Goal: Information Seeking & Learning: Learn about a topic

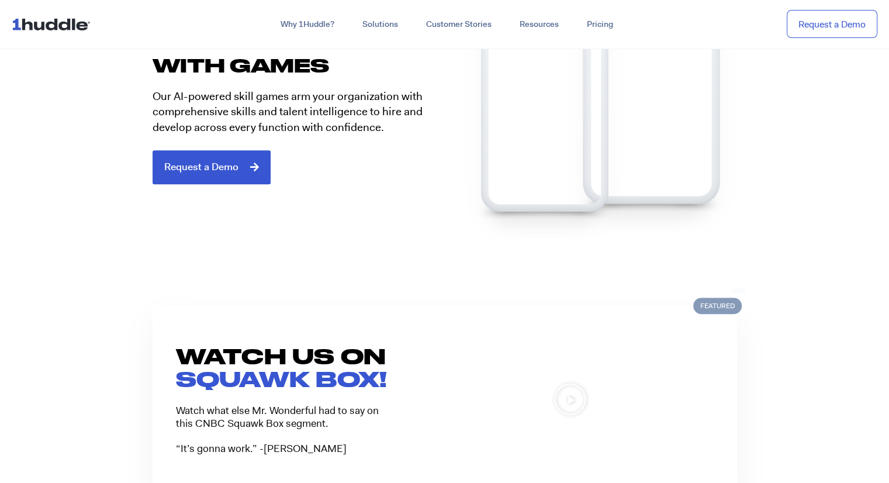
scroll to position [760, 0]
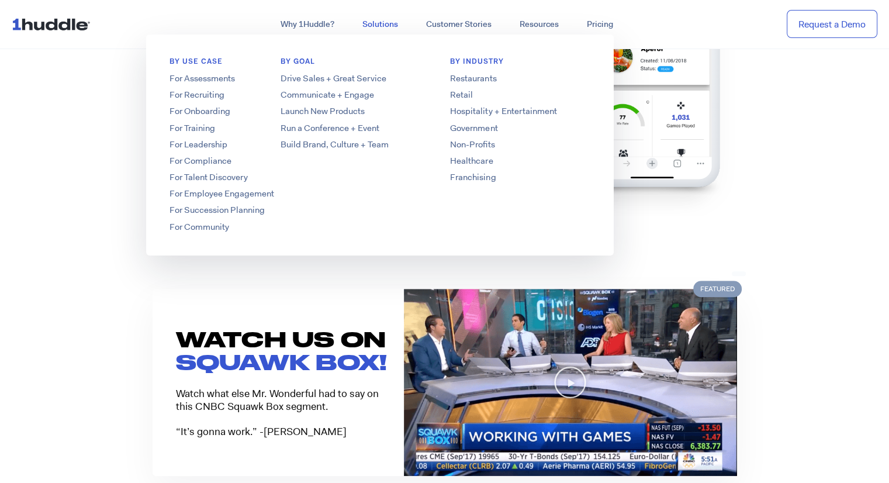
click at [392, 19] on link "Solutions" at bounding box center [380, 24] width 64 height 21
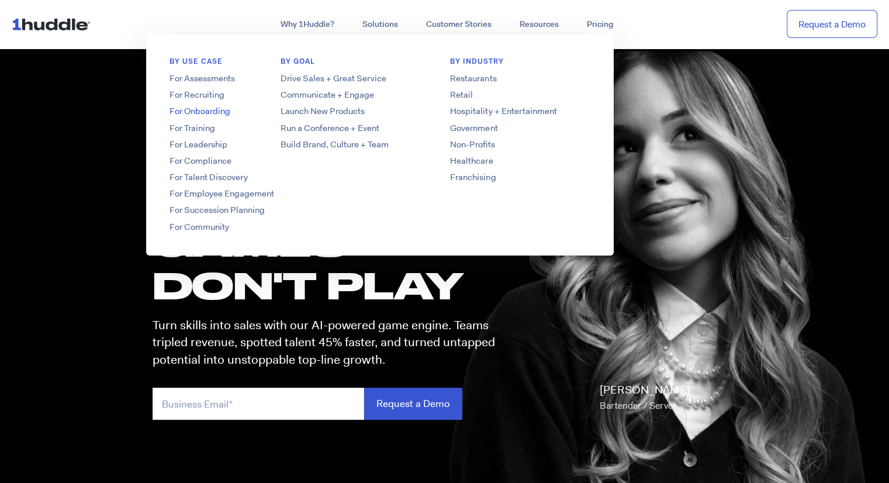
click at [225, 113] on link "For Onboarding" at bounding box center [239, 111] width 187 height 12
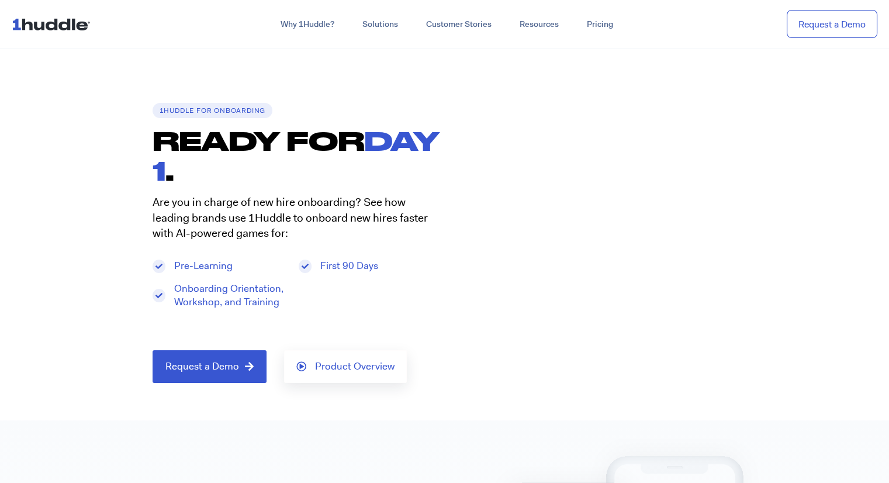
scroll to position [117, 0]
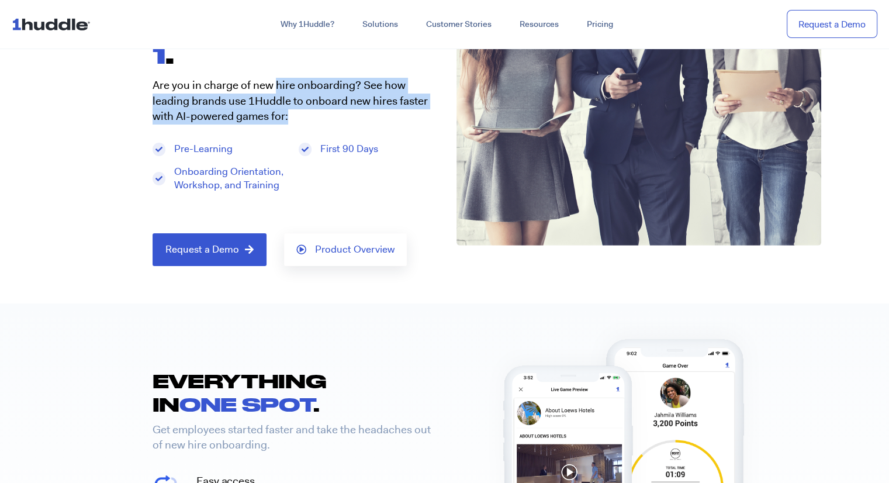
drag, startPoint x: 275, startPoint y: 86, endPoint x: 295, endPoint y: 115, distance: 34.9
click at [295, 115] on p "Are you in charge of new hire onboarding? See how leading brands use 1Huddle to…" at bounding box center [293, 101] width 281 height 47
click at [296, 116] on p "Are you in charge of new hire onboarding? See how leading brands use 1Huddle to…" at bounding box center [293, 101] width 281 height 47
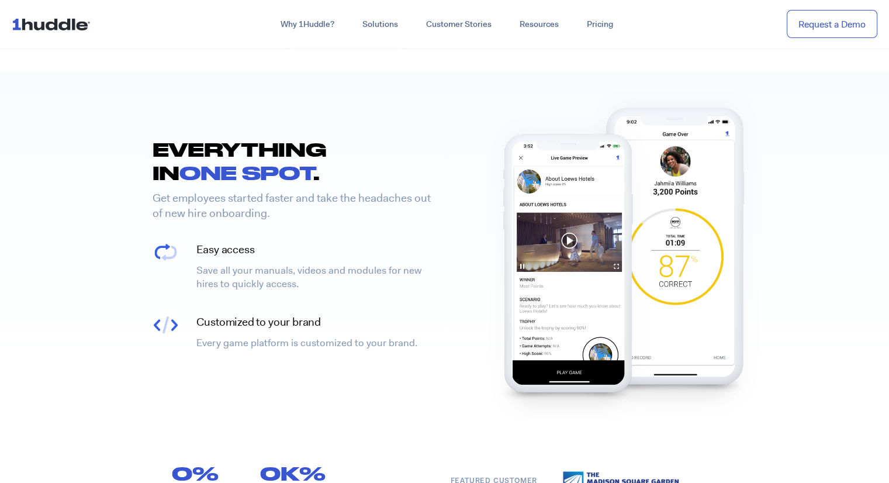
scroll to position [351, 0]
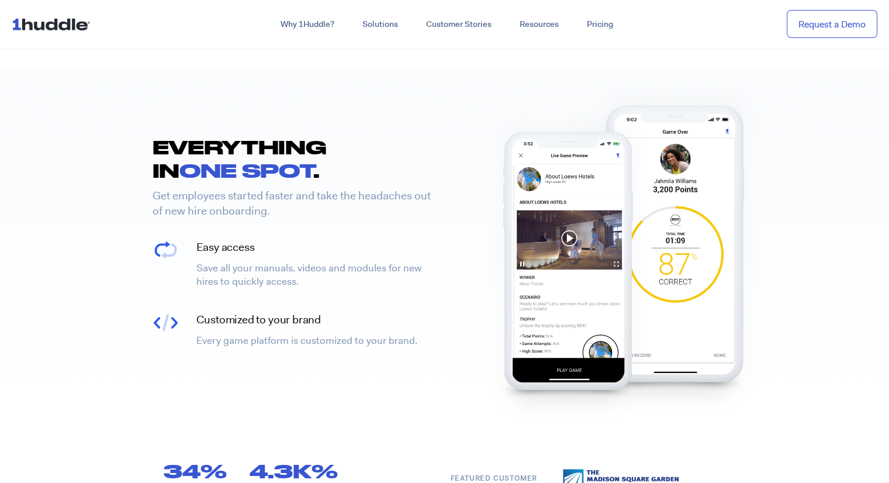
click at [165, 199] on p "Get employees started faster and take the headaches out of new hire onboarding." at bounding box center [294, 203] width 283 height 31
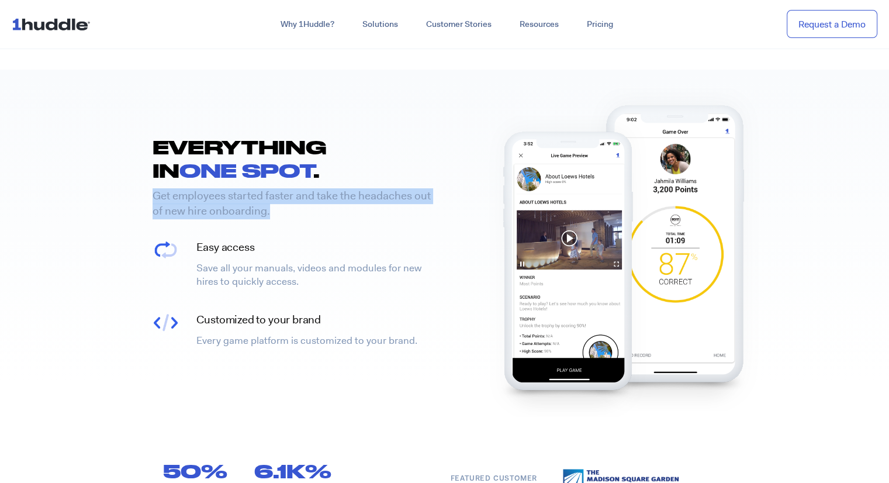
click at [165, 199] on p "Get employees started faster and take the headaches out of new hire onboarding." at bounding box center [294, 203] width 283 height 31
click at [292, 216] on p "Get employees started faster and take the headaches out of new hire onboarding." at bounding box center [294, 203] width 283 height 31
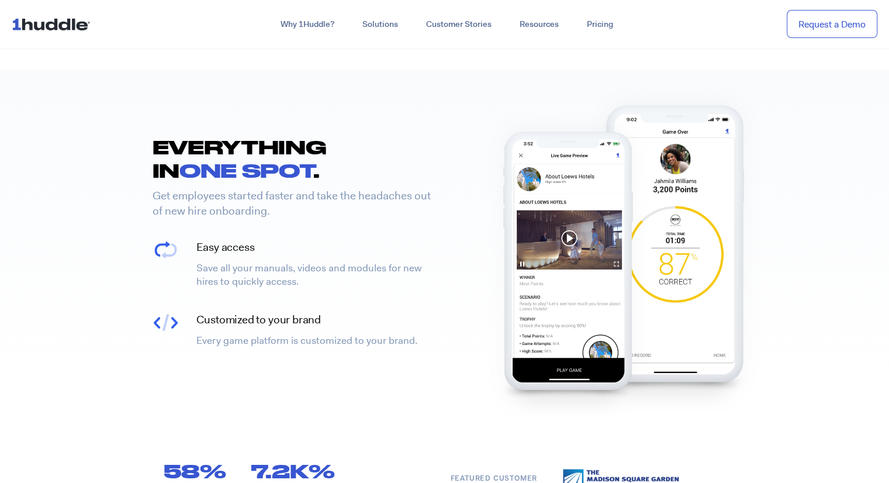
click at [292, 216] on p "Get employees started faster and take the headaches out of new hire onboarding." at bounding box center [294, 203] width 283 height 31
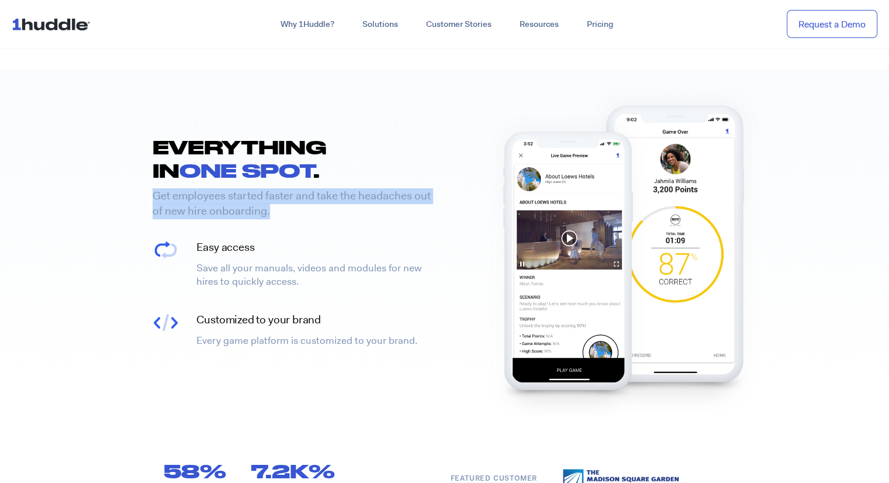
click at [292, 216] on p "Get employees started faster and take the headaches out of new hire onboarding." at bounding box center [294, 203] width 283 height 31
click at [340, 216] on p "Get employees started faster and take the headaches out of new hire onboarding." at bounding box center [294, 203] width 283 height 31
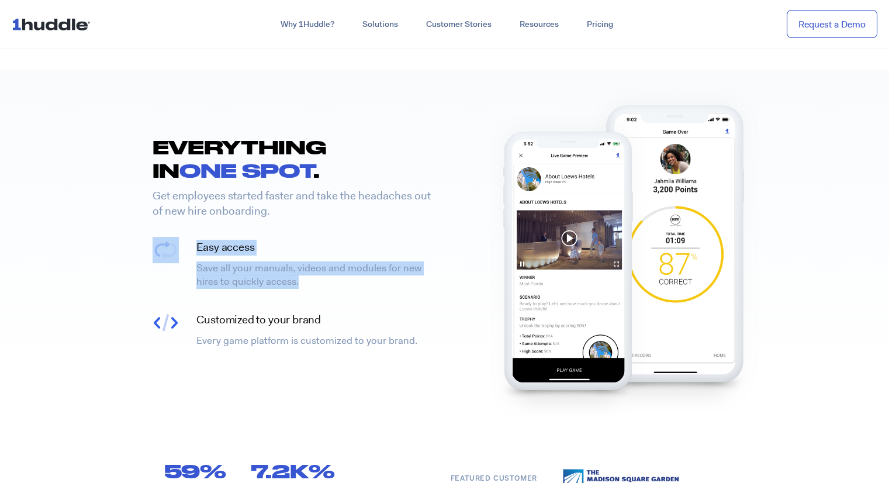
drag, startPoint x: 340, startPoint y: 216, endPoint x: 368, endPoint y: 313, distance: 101.0
click at [365, 304] on div "EVERYTHING IN ONE SPOT . Get employees started faster and take the headaches ou…" at bounding box center [293, 244] width 304 height 218
click at [369, 316] on h4 "Customized to your brand" at bounding box center [317, 320] width 243 height 16
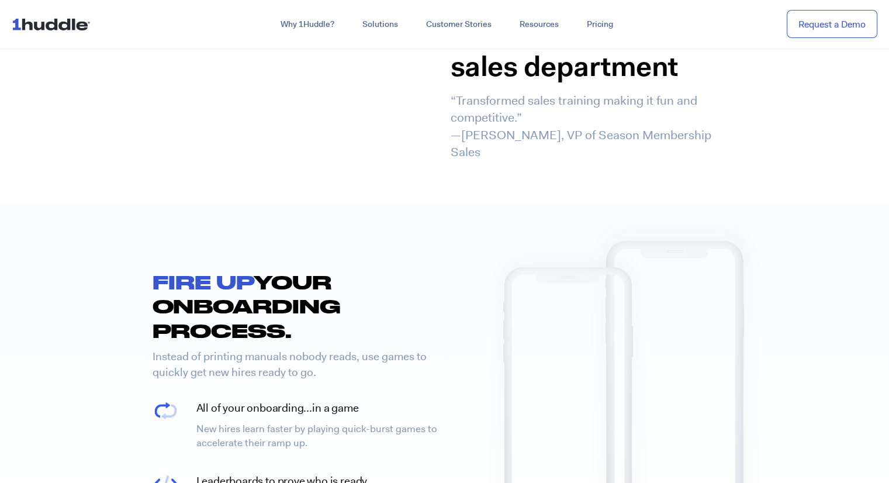
scroll to position [877, 0]
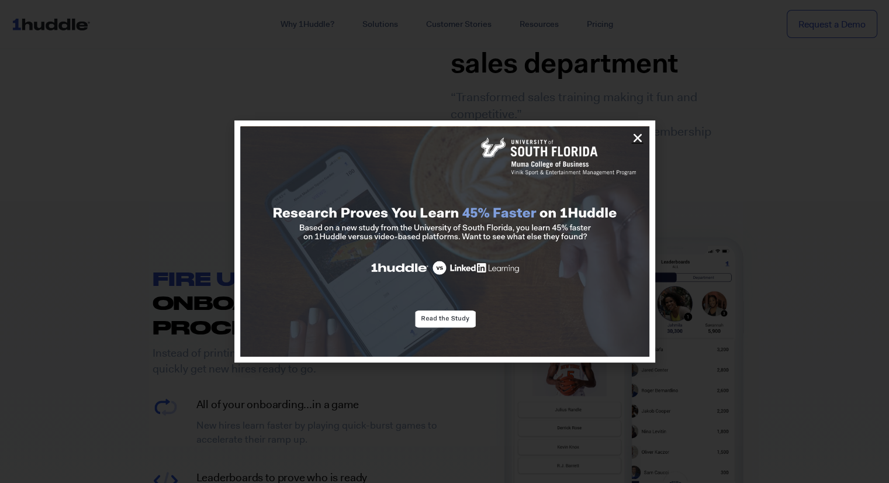
click at [639, 138] on icon "Close" at bounding box center [638, 138] width 12 height 12
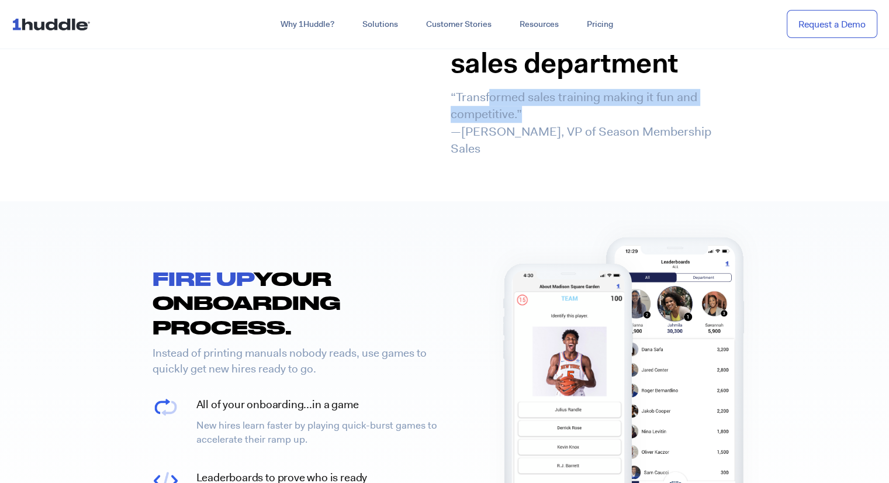
drag, startPoint x: 491, startPoint y: 98, endPoint x: 687, endPoint y: 120, distance: 197.6
click at [660, 118] on p "“Transformed sales training making it fun and competitive.” —Marc Jackson, VP o…" at bounding box center [597, 123] width 292 height 69
click at [687, 120] on p "“Transformed sales training making it fun and competitive.” —Marc Jackson, VP o…" at bounding box center [597, 123] width 292 height 69
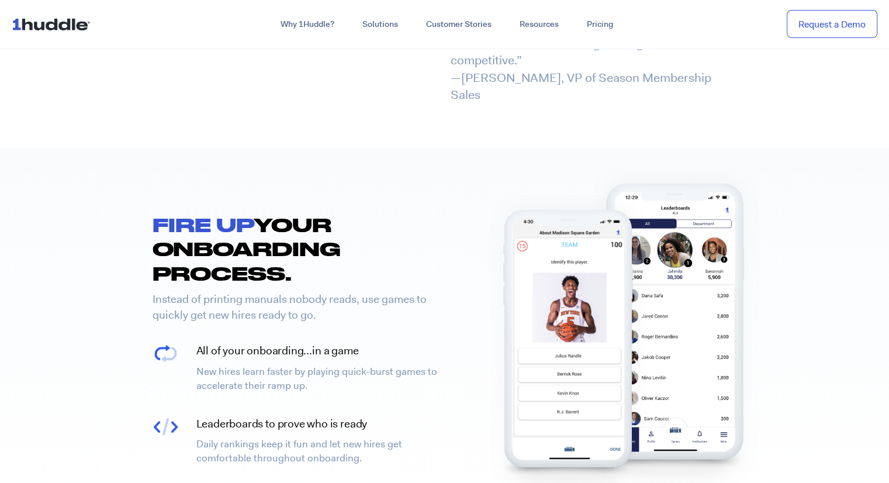
scroll to position [994, 0]
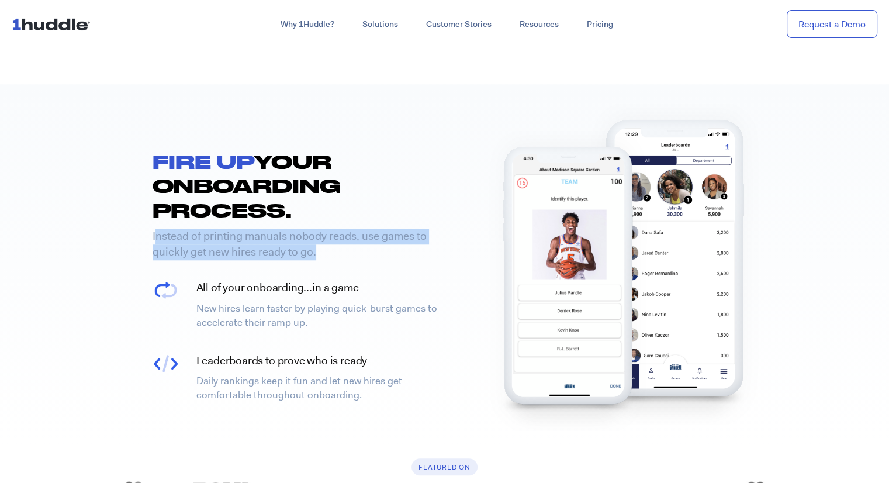
drag, startPoint x: 157, startPoint y: 217, endPoint x: 339, endPoint y: 239, distance: 183.1
click at [339, 239] on p "Instead of printing manuals nobody reads, use games to quickly get new hires re…" at bounding box center [294, 244] width 283 height 31
click at [351, 237] on p "Instead of printing manuals nobody reads, use games to quickly get new hires re…" at bounding box center [294, 244] width 283 height 31
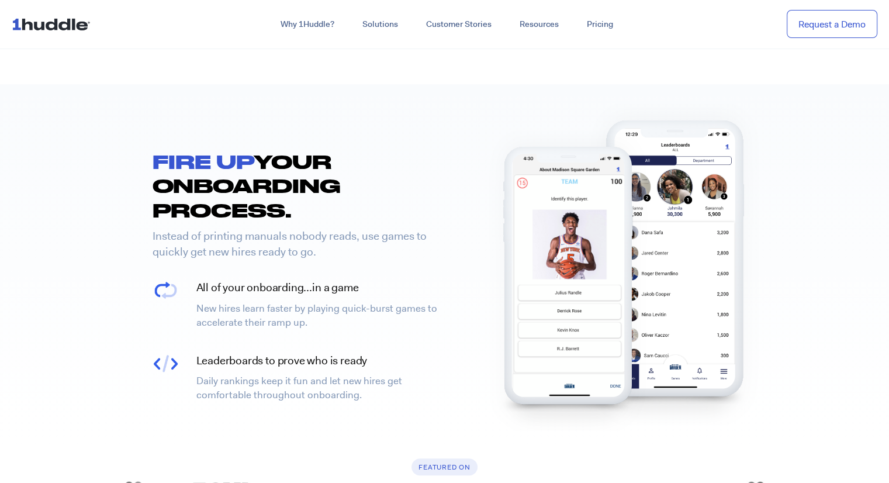
click at [351, 237] on p "Instead of printing manuals nobody reads, use games to quickly get new hires re…" at bounding box center [294, 244] width 283 height 31
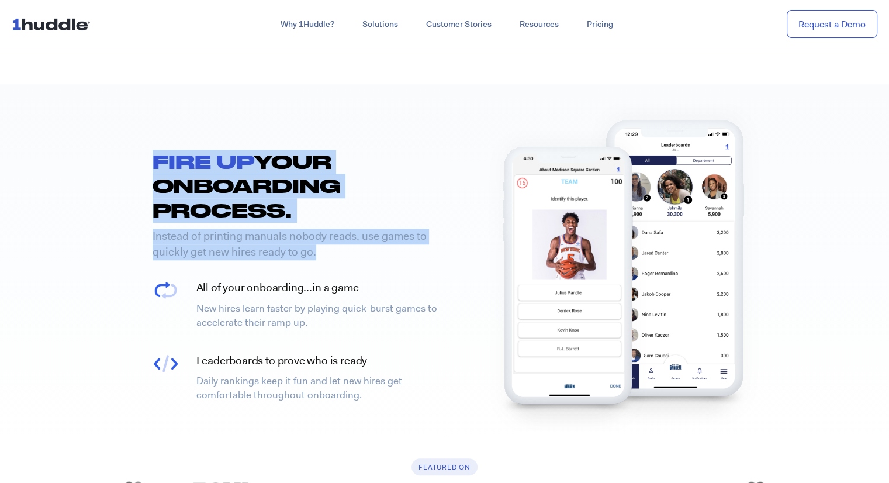
drag, startPoint x: 351, startPoint y: 237, endPoint x: 115, endPoint y: 178, distance: 244.0
click at [152, 190] on div "FIRE UP YOUR ONBOARDING PROCESS. Instead of printing manuals nobody reads, use …" at bounding box center [293, 279] width 304 height 258
click at [75, 198] on section "FIRE UP YOUR ONBOARDING PROCESS. Instead of printing manuals nobody reads, use …" at bounding box center [444, 264] width 889 height 361
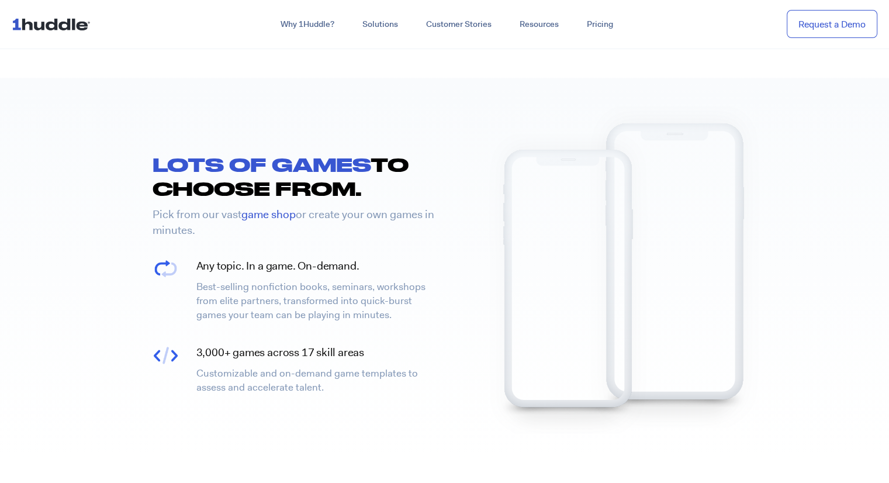
scroll to position [1461, 0]
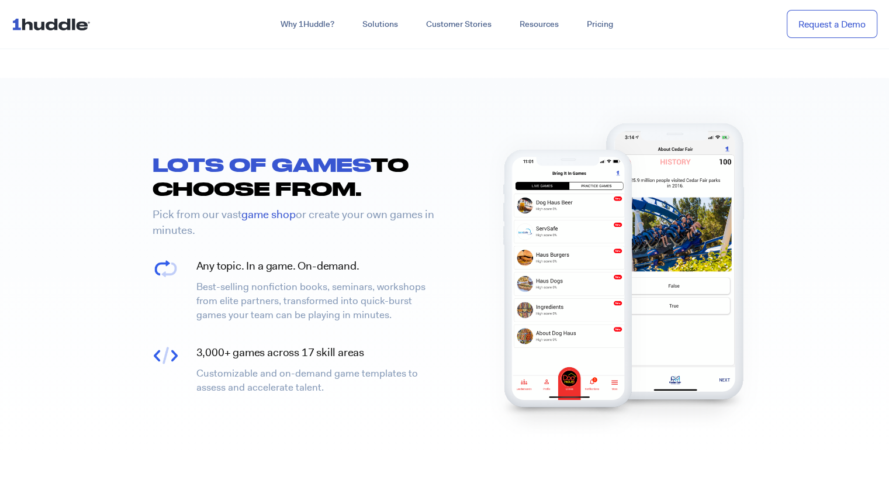
click at [162, 153] on span "LOTS OF GAMES" at bounding box center [262, 164] width 219 height 22
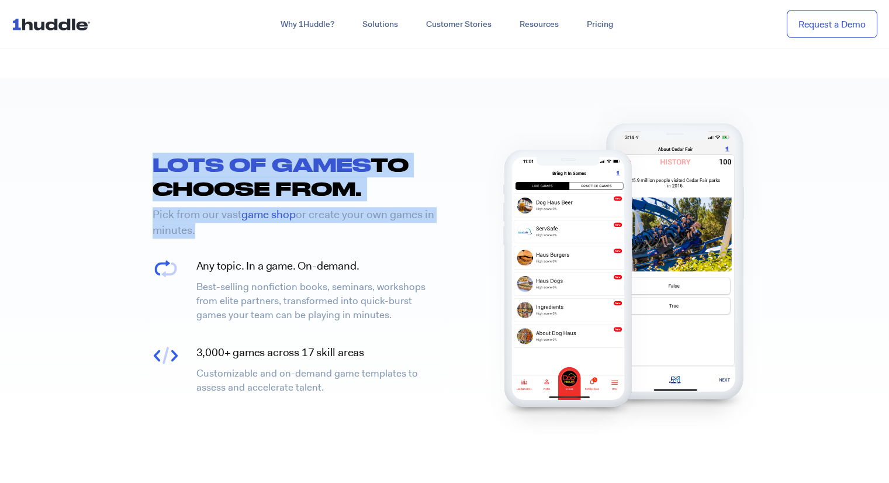
drag, startPoint x: 162, startPoint y: 146, endPoint x: 243, endPoint y: 323, distance: 194.6
click at [219, 284] on div "LOTS OF GAMES TO CHOOSE FROM. Pick from our vast game shop or create your own g…" at bounding box center [293, 277] width 304 height 248
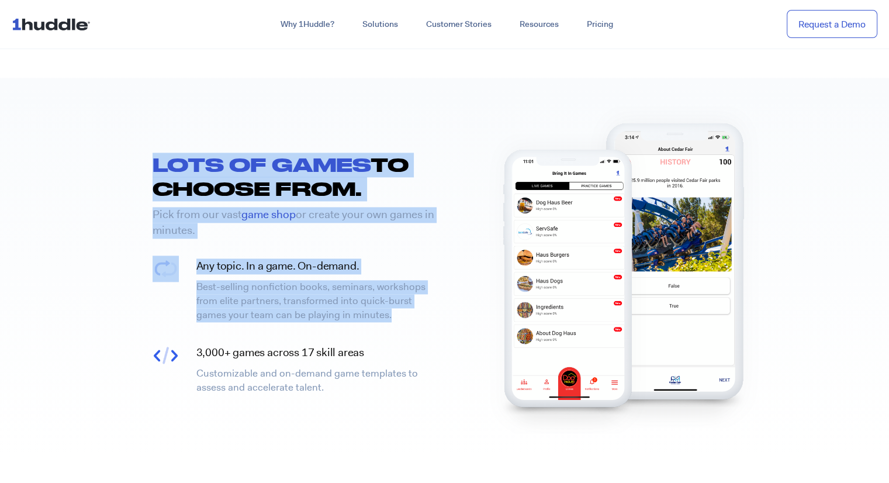
click at [274, 314] on div "LOTS OF GAMES TO CHOOSE FROM. Pick from our vast game shop or create your own g…" at bounding box center [293, 277] width 304 height 248
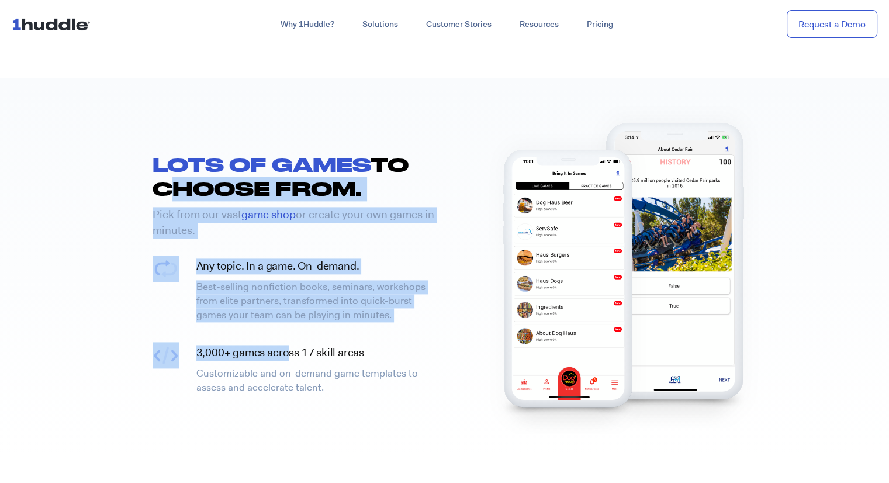
drag, startPoint x: 140, startPoint y: 171, endPoint x: 321, endPoint y: 365, distance: 265.9
click at [319, 363] on section "LOTS OF GAMES TO CHOOSE FROM. Pick from our vast game shop or create your own g…" at bounding box center [444, 267] width 889 height 379
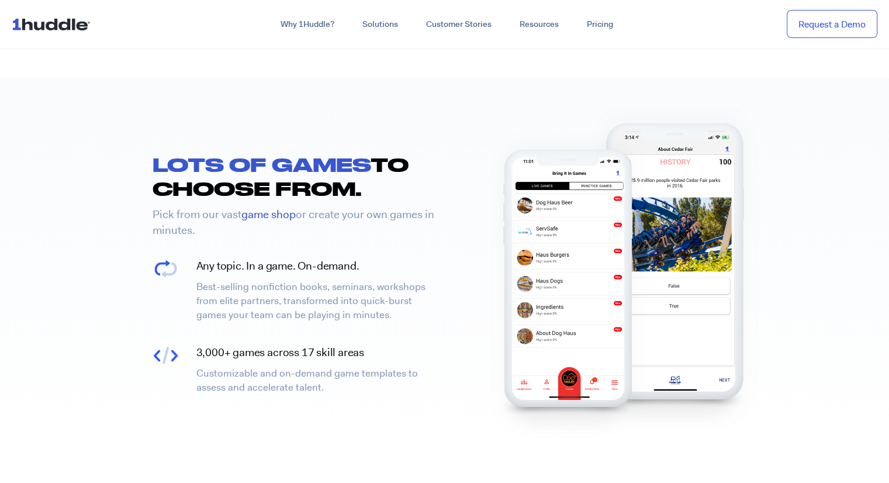
click at [344, 379] on div "3,000+ games across 17 skill areas Customizable and on-demand game templates to…" at bounding box center [318, 369] width 254 height 61
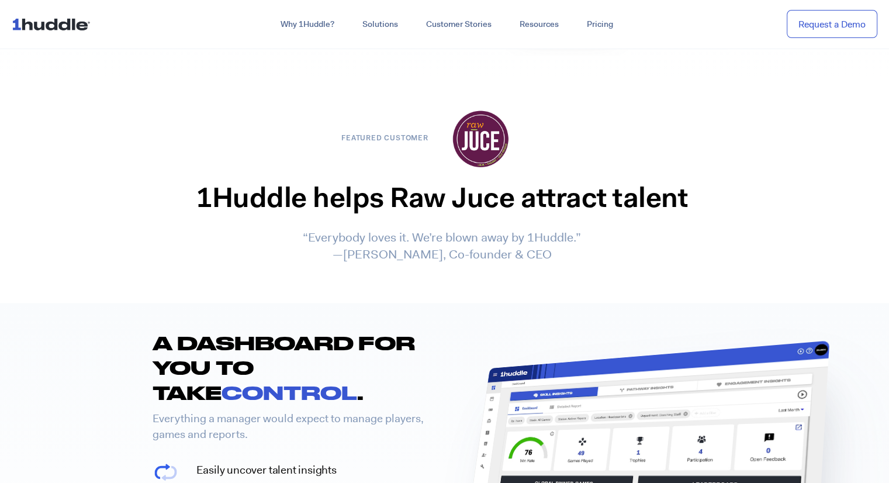
scroll to position [1870, 0]
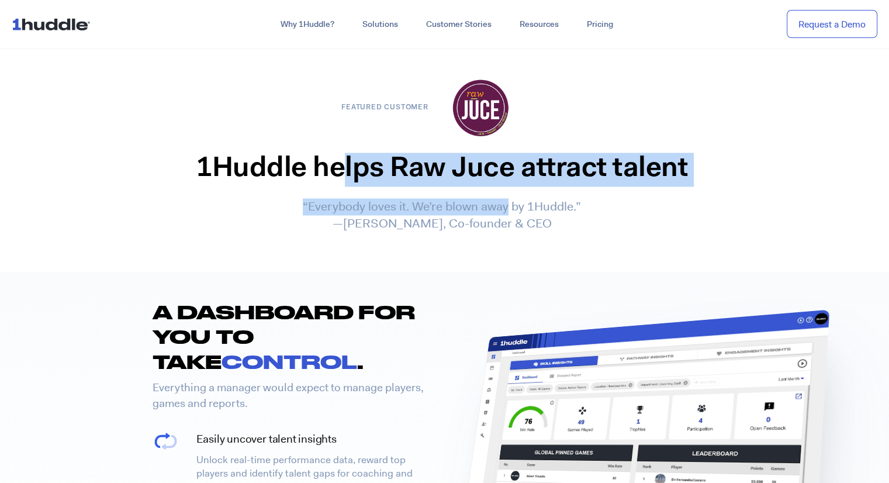
drag, startPoint x: 347, startPoint y: 147, endPoint x: 521, endPoint y: 191, distance: 179.6
click at [510, 185] on div "1Huddle helps Raw Juce attract talent “Everybody loves it. We’re blown away by …" at bounding box center [442, 192] width 516 height 91
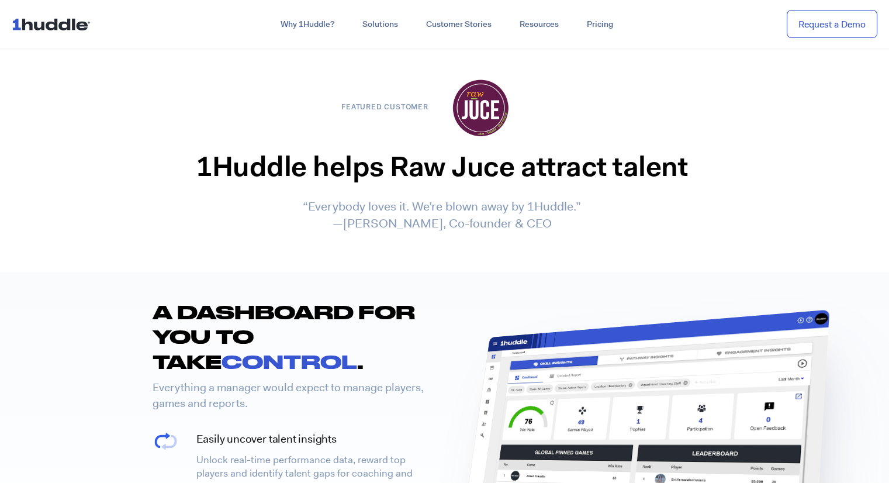
click at [521, 198] on p "“Everybody loves it. We’re blown away by 1Huddle.” —Jeff Levine, Co-founder & C…" at bounding box center [442, 215] width 504 height 34
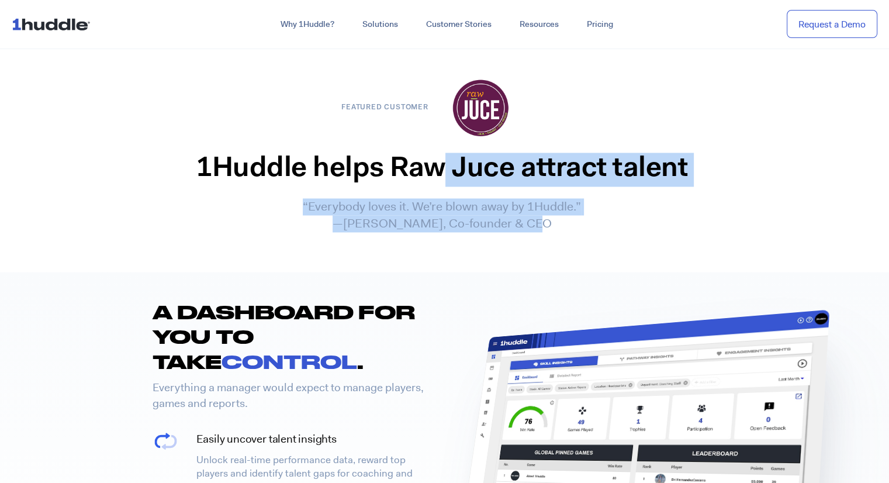
drag, startPoint x: 533, startPoint y: 205, endPoint x: 407, endPoint y: 136, distance: 143.4
click at [414, 147] on div "1Huddle helps Raw Juce attract talent “Everybody loves it. We’re blown away by …" at bounding box center [442, 192] width 516 height 91
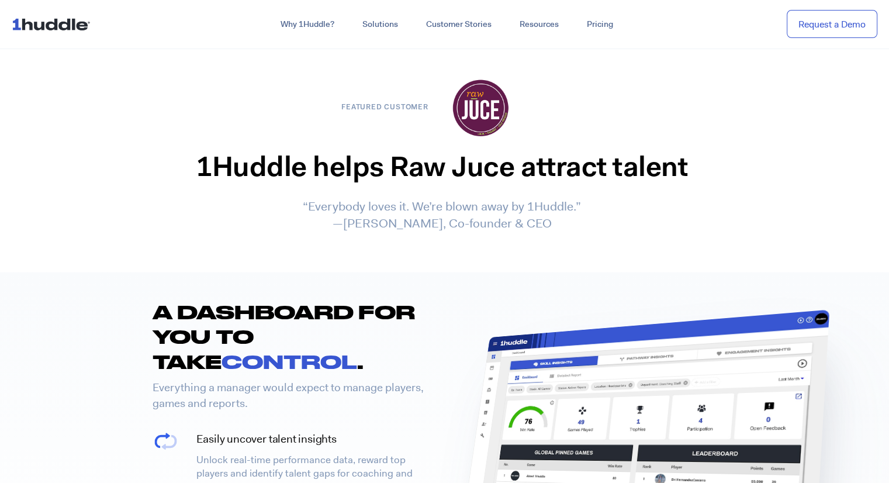
click at [373, 147] on div "1Huddle helps Raw Juce attract talent “Everybody loves it. We’re blown away by …" at bounding box center [442, 192] width 516 height 91
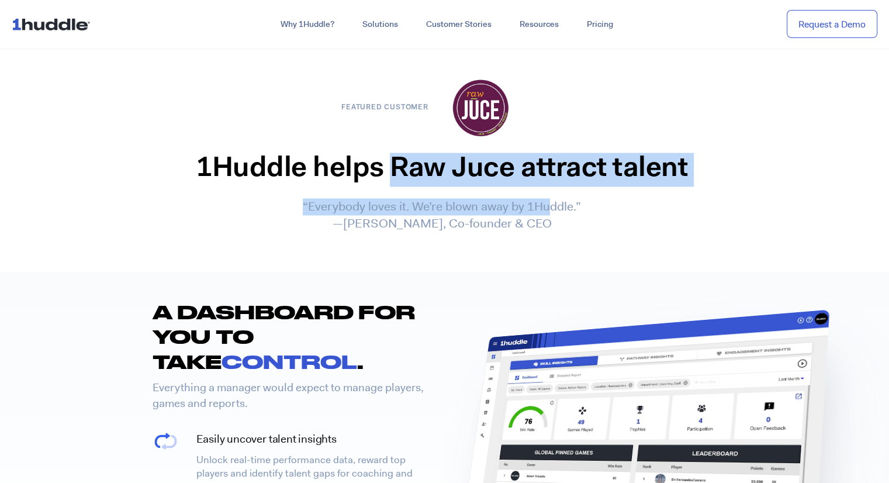
drag, startPoint x: 397, startPoint y: 143, endPoint x: 566, endPoint y: 199, distance: 178.0
click at [559, 197] on div "1Huddle helps Raw Juce attract talent “Everybody loves it. We’re blown away by …" at bounding box center [442, 192] width 516 height 91
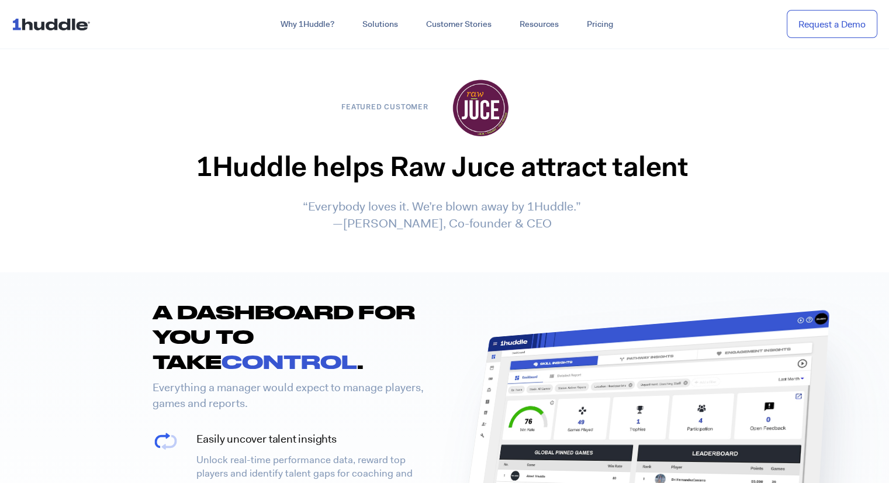
click at [585, 206] on p "“Everybody loves it. We’re blown away by 1Huddle.” —Jeff Levine, Co-founder & C…" at bounding box center [442, 215] width 504 height 34
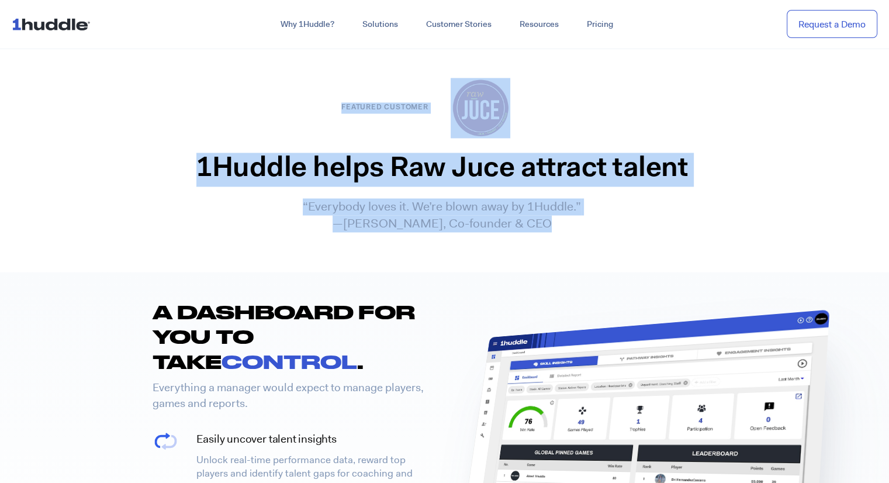
drag, startPoint x: 585, startPoint y: 206, endPoint x: 309, endPoint y: 106, distance: 293.6
click at [316, 106] on div "Featured customer 1Huddle helps Raw Juce attract talent “Everybody loves it. We…" at bounding box center [445, 155] width 608 height 178
click at [254, 113] on div at bounding box center [236, 108] width 179 height 72
drag, startPoint x: 286, startPoint y: 146, endPoint x: 502, endPoint y: 229, distance: 230.3
click at [489, 224] on div "Featured customer 1Huddle helps Raw Juce attract talent “Everybody loves it. We…" at bounding box center [445, 155] width 608 height 178
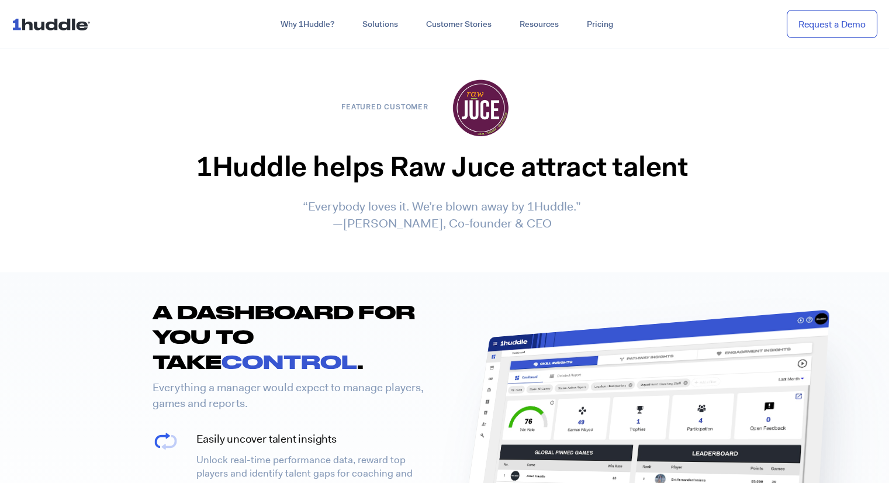
click at [523, 231] on section "Featured customer 1Huddle helps Raw Juce attract talent “Everybody loves it. We…" at bounding box center [444, 169] width 889 height 206
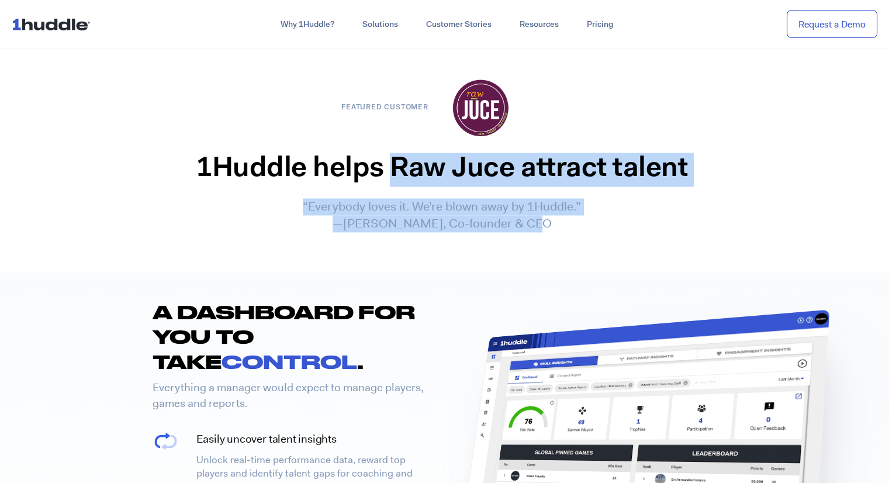
drag, startPoint x: 569, startPoint y: 215, endPoint x: 348, endPoint y: 151, distance: 230.1
click at [375, 153] on div "1Huddle helps Raw Juce attract talent “Everybody loves it. We’re blown away by …" at bounding box center [442, 192] width 516 height 91
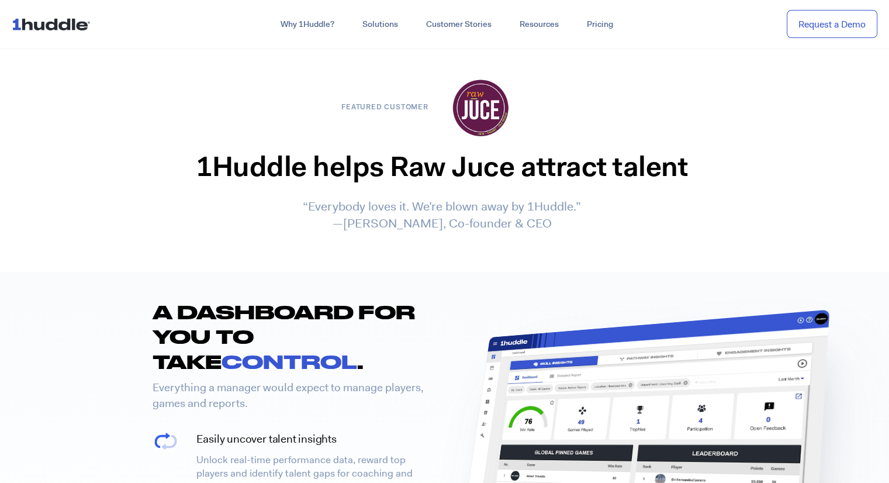
click at [345, 153] on h2 "1Huddle helps Raw Juce attract talent" at bounding box center [442, 170] width 504 height 34
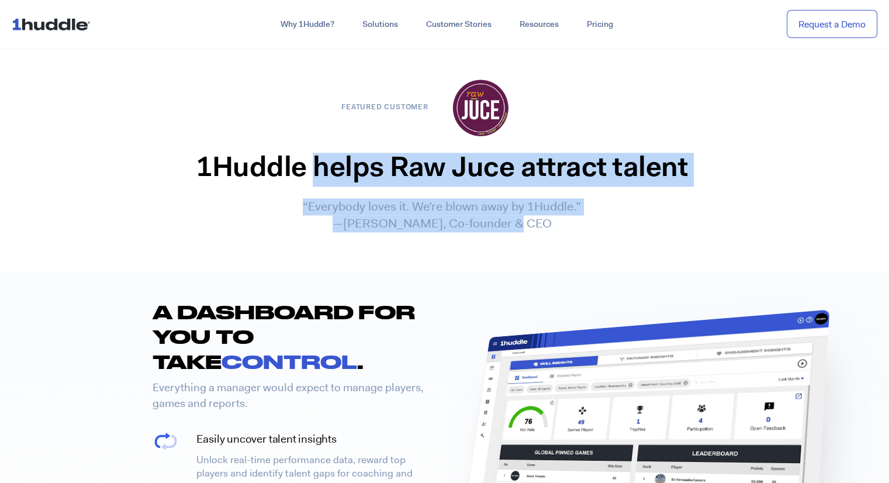
drag, startPoint x: 345, startPoint y: 151, endPoint x: 502, endPoint y: 222, distance: 172.1
click at [502, 222] on div "Featured customer 1Huddle helps Raw Juce attract talent “Everybody loves it. We…" at bounding box center [445, 155] width 608 height 178
click at [503, 223] on div "Featured customer 1Huddle helps Raw Juce attract talent “Everybody loves it. We…" at bounding box center [445, 155] width 608 height 178
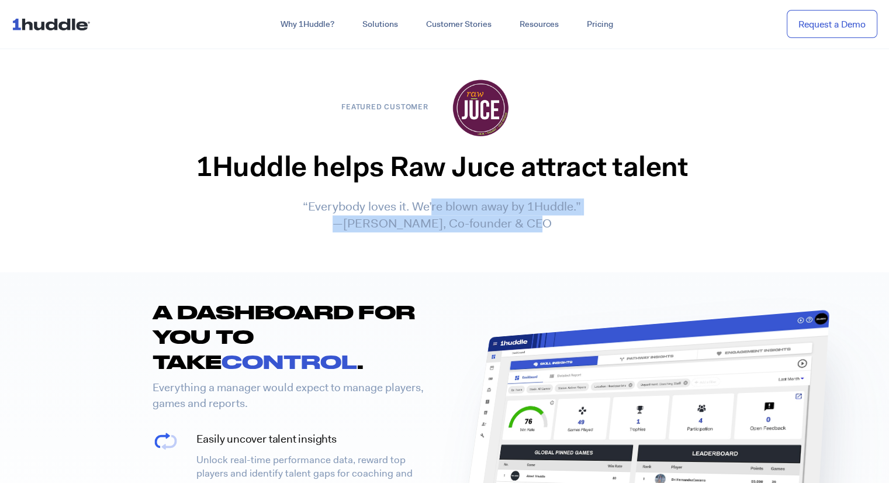
drag, startPoint x: 432, startPoint y: 191, endPoint x: 540, endPoint y: 214, distance: 110.5
click at [539, 213] on p "“Everybody loves it. We’re blown away by 1Huddle.” —Jeff Levine, Co-founder & C…" at bounding box center [442, 215] width 504 height 34
click at [543, 215] on div "1Huddle helps Raw Juce attract talent “Everybody loves it. We’re blown away by …" at bounding box center [442, 192] width 516 height 91
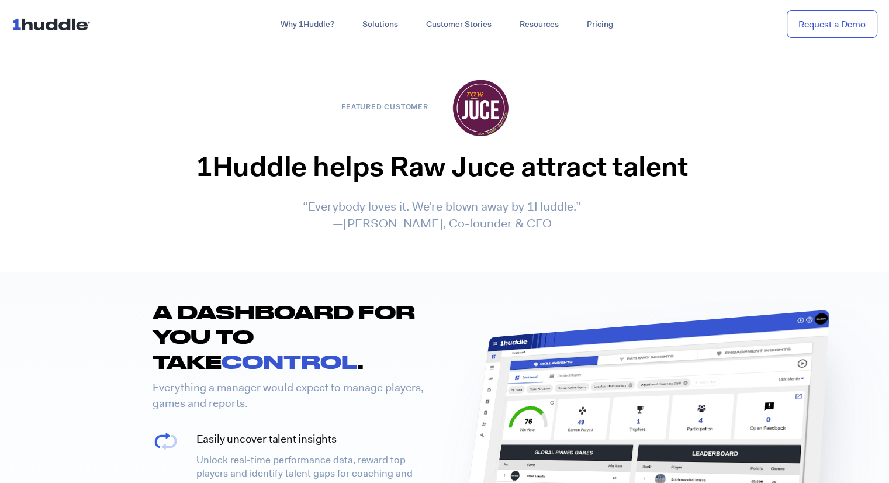
click at [404, 153] on h2 "1Huddle helps Raw Juce attract talent" at bounding box center [442, 170] width 504 height 34
drag, startPoint x: 404, startPoint y: 151, endPoint x: 488, endPoint y: 155, distance: 84.2
click at [488, 155] on h2 "1Huddle helps Raw Juce attract talent" at bounding box center [442, 170] width 504 height 34
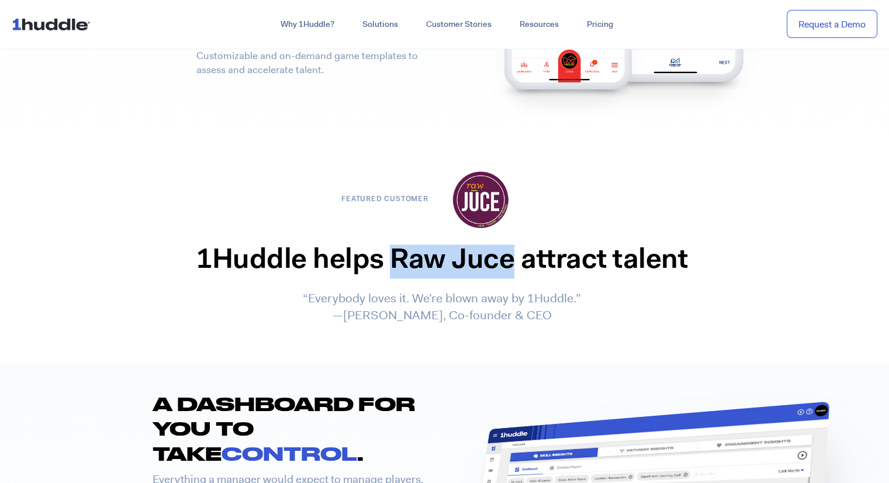
scroll to position [1754, 0]
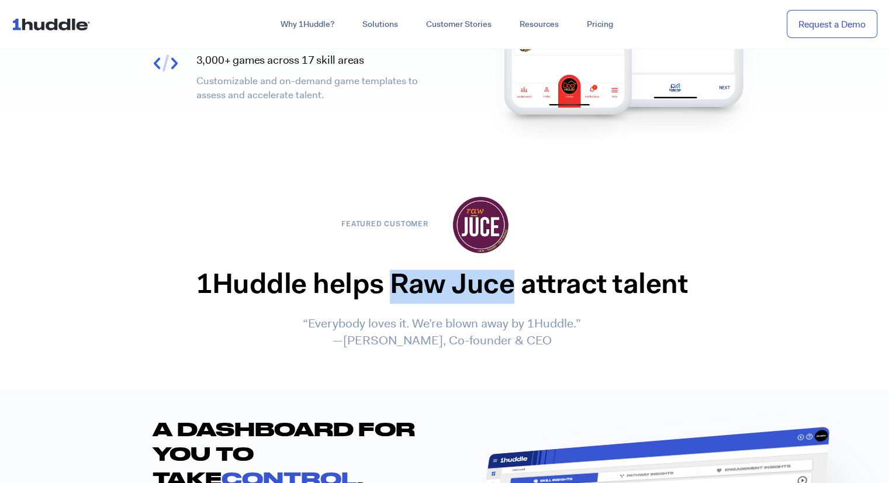
click at [445, 269] on h2 "1Huddle helps Raw Juce attract talent" at bounding box center [442, 286] width 504 height 34
drag, startPoint x: 445, startPoint y: 263, endPoint x: 466, endPoint y: 265, distance: 20.5
click at [466, 269] on h2 "1Huddle helps Raw Juce attract talent" at bounding box center [442, 286] width 504 height 34
drag, startPoint x: 466, startPoint y: 265, endPoint x: 435, endPoint y: 264, distance: 31.0
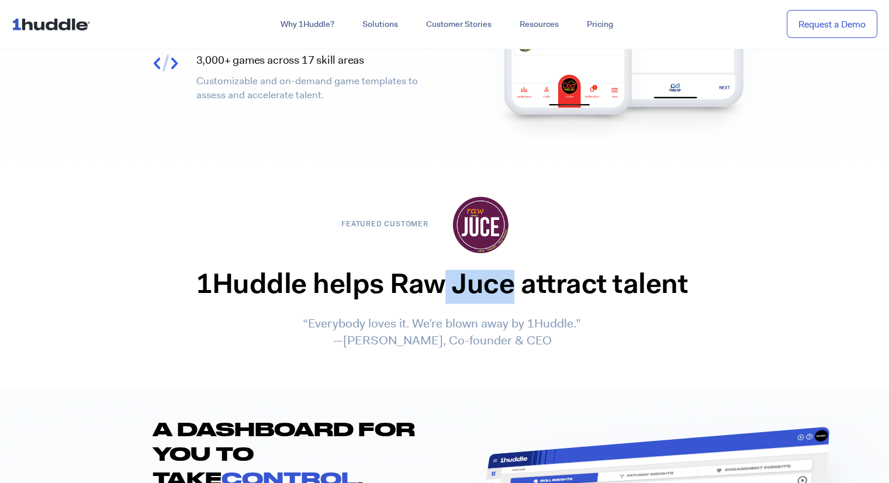
click at [435, 269] on h2 "1Huddle helps Raw Juce attract talent" at bounding box center [442, 286] width 504 height 34
click at [421, 269] on h2 "1Huddle helps Raw Juce attract talent" at bounding box center [442, 286] width 504 height 34
drag, startPoint x: 421, startPoint y: 267, endPoint x: 462, endPoint y: 269, distance: 40.4
click at [462, 269] on h2 "1Huddle helps Raw Juce attract talent" at bounding box center [442, 286] width 504 height 34
